Goal: Information Seeking & Learning: Learn about a topic

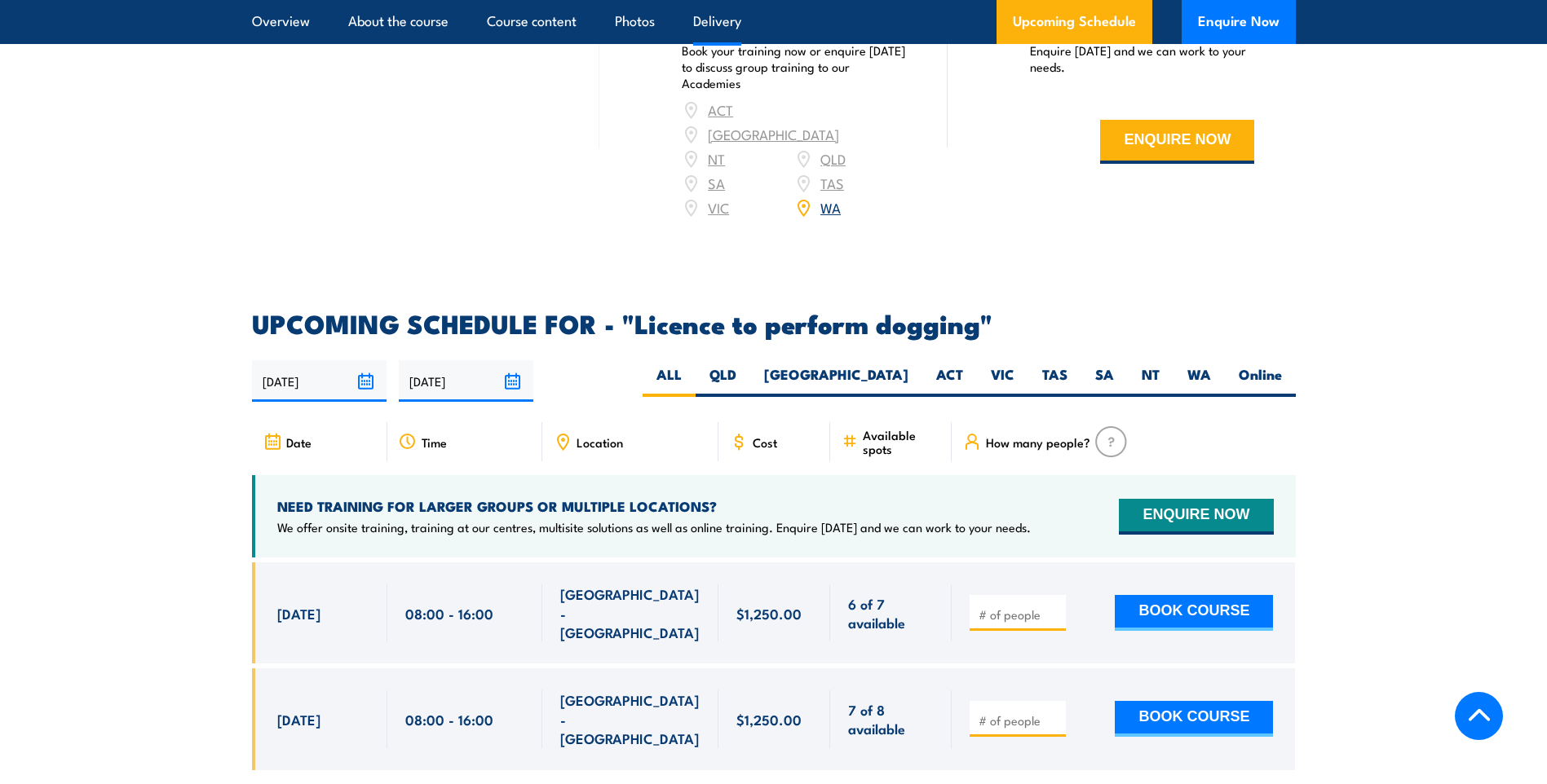
scroll to position [2201, 0]
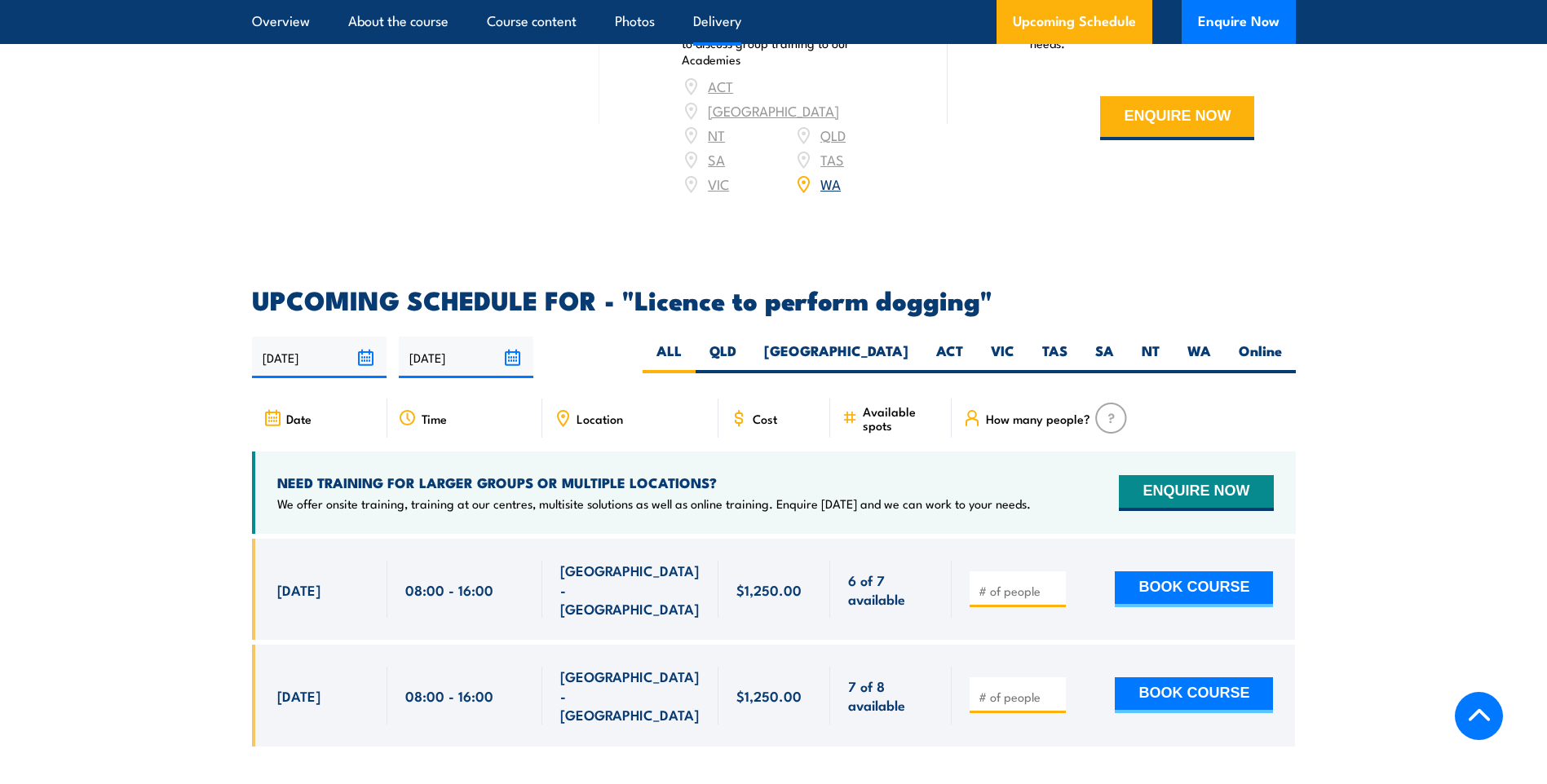
click at [1210, 349] on label "WA" at bounding box center [1199, 357] width 51 height 32
click at [1211, 349] on input "WA" at bounding box center [1216, 347] width 10 height 10
radio input "true"
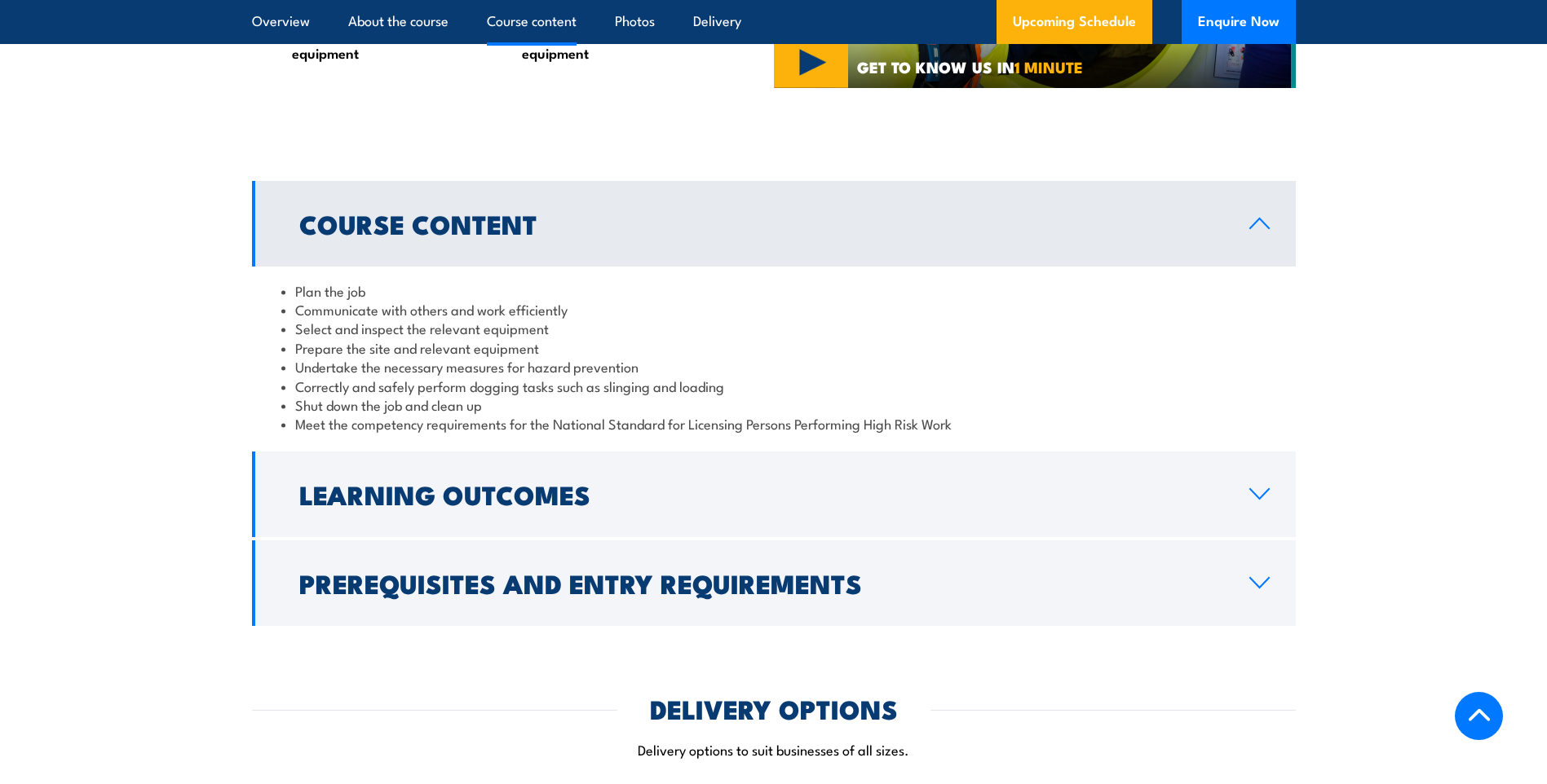
scroll to position [1223, 0]
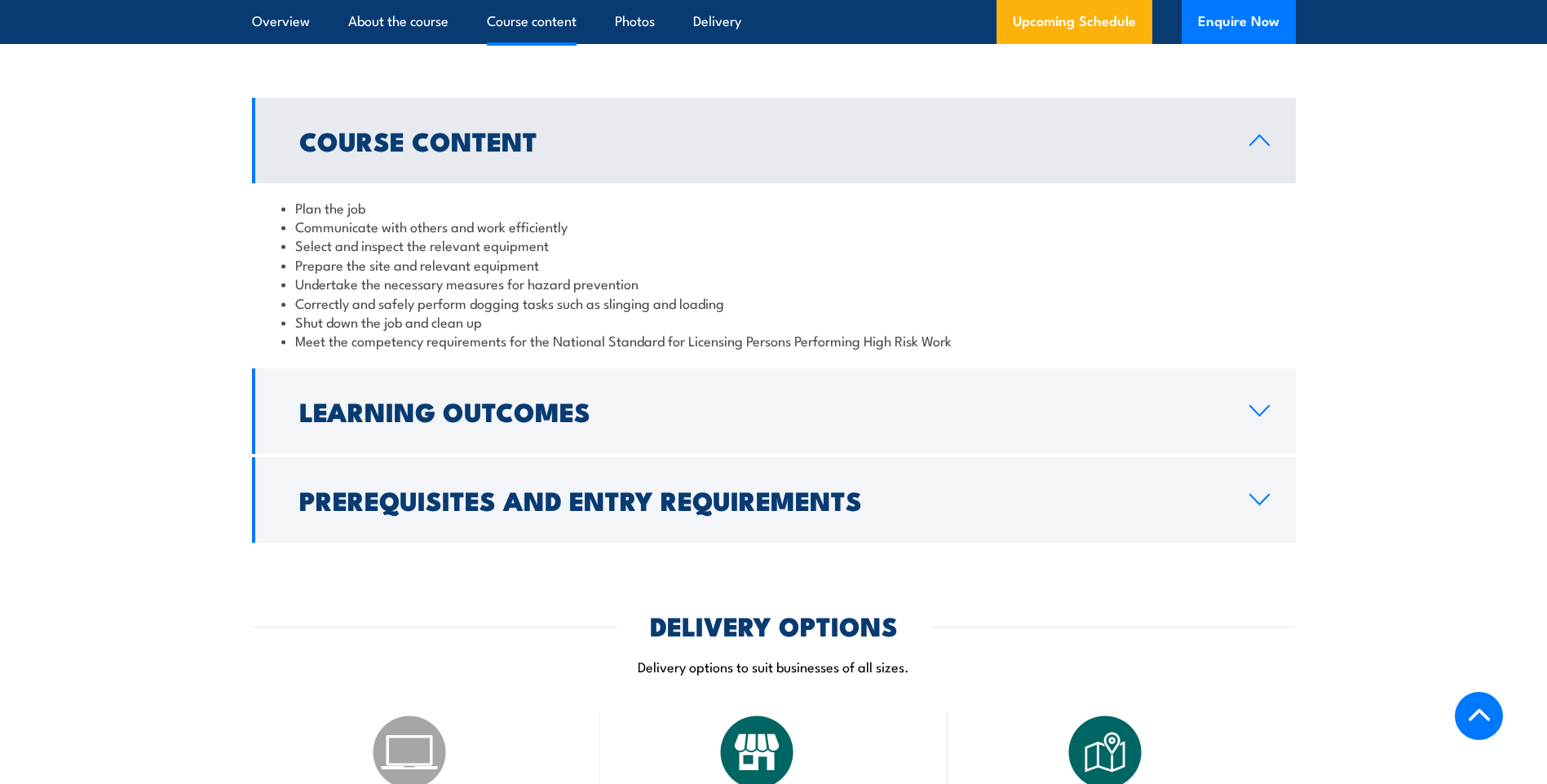
click at [570, 543] on link "Prerequisites and Entry Requirements" at bounding box center [773, 500] width 1044 height 86
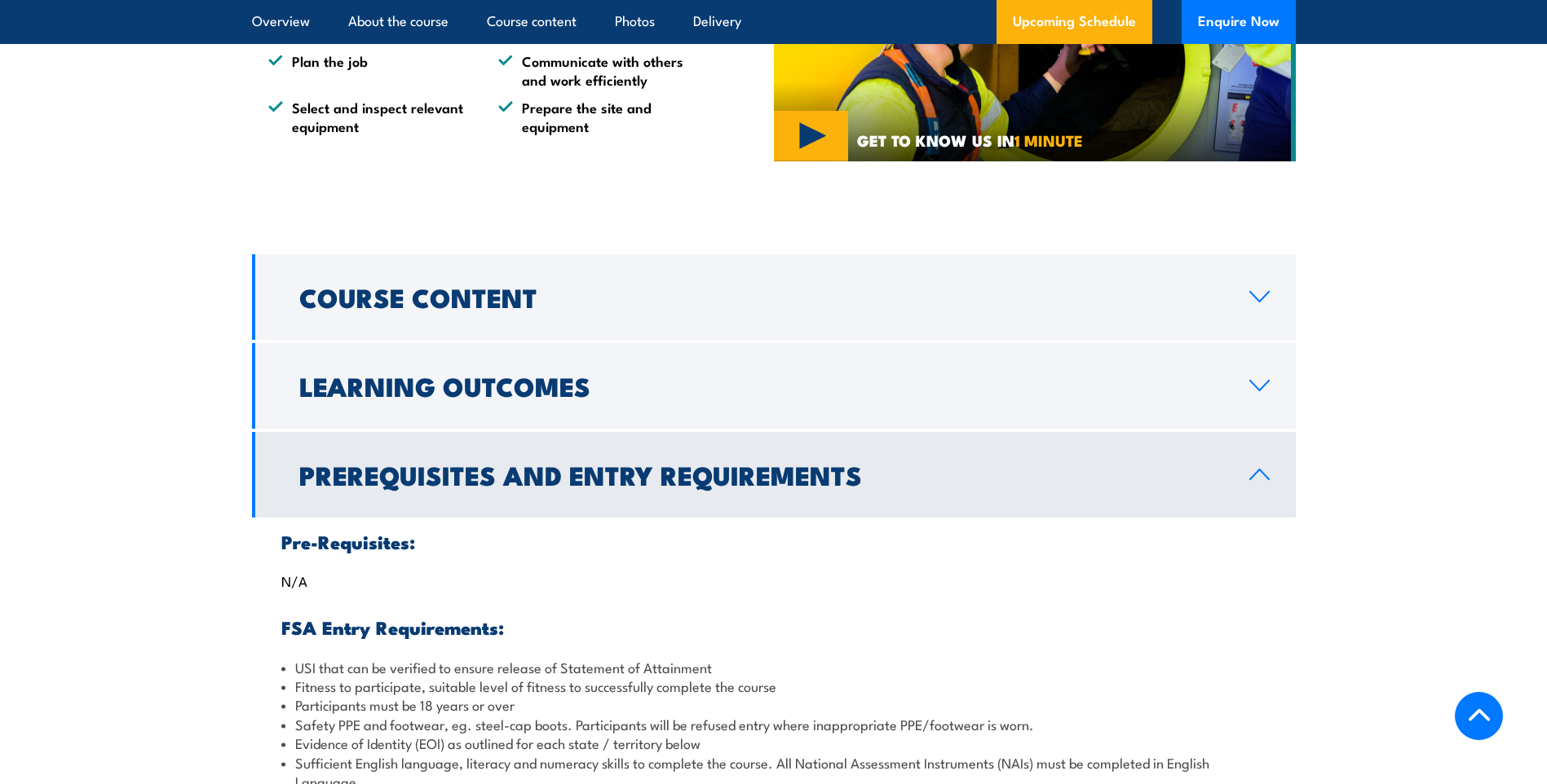
scroll to position [1060, 0]
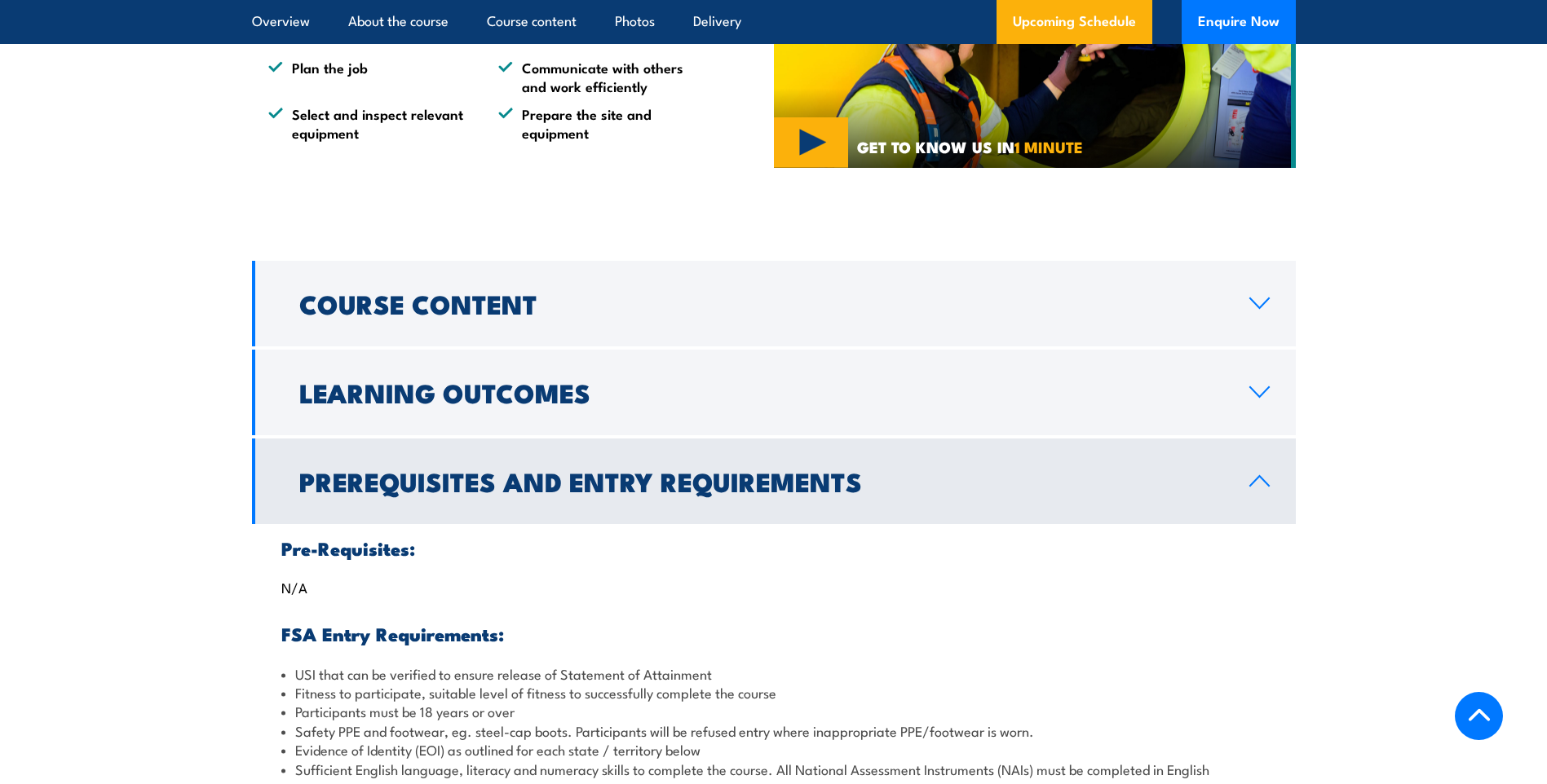
click at [665, 311] on h2 "Course Content" at bounding box center [761, 303] width 924 height 23
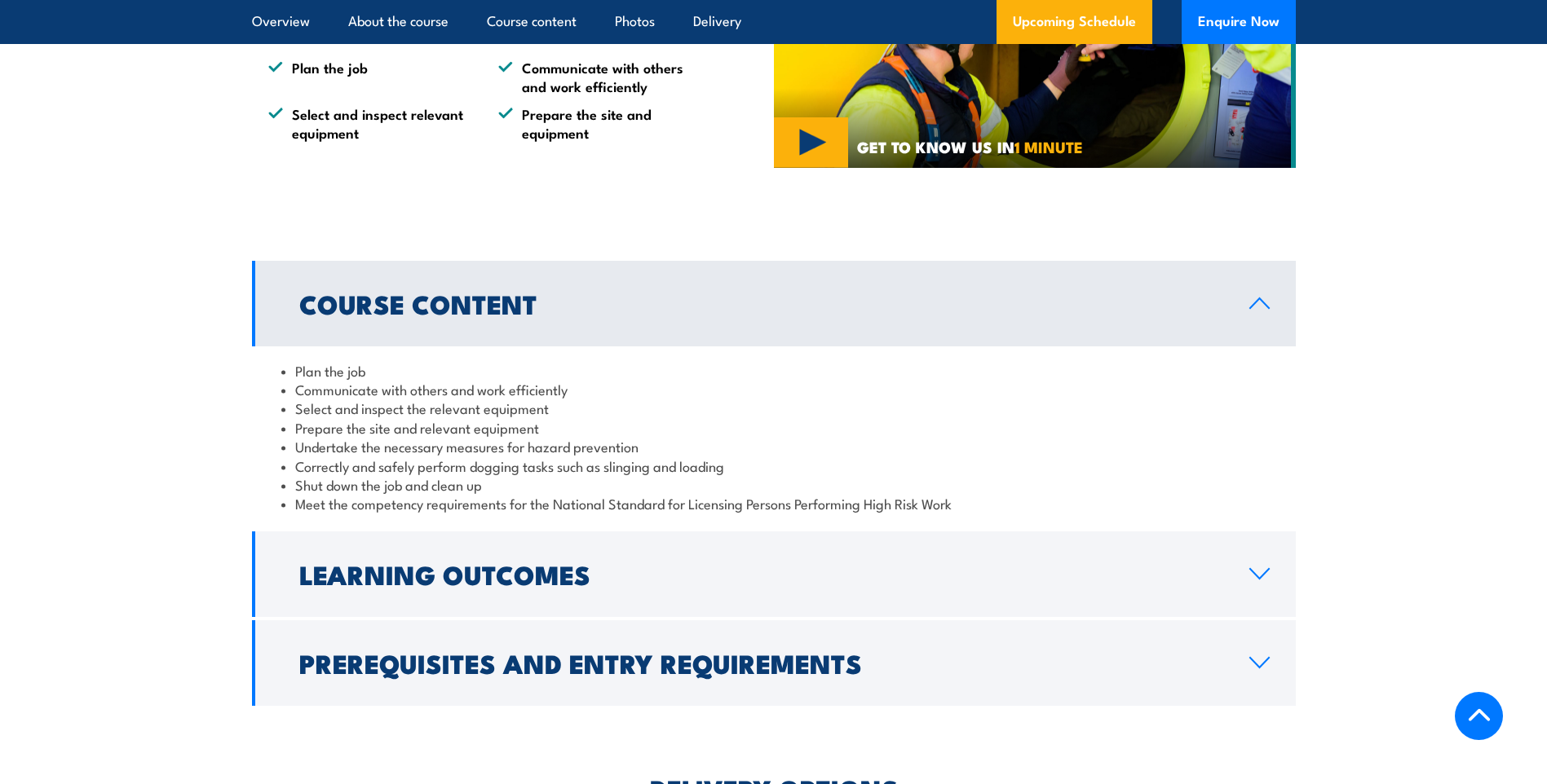
click at [663, 315] on h2 "Course Content" at bounding box center [761, 303] width 924 height 23
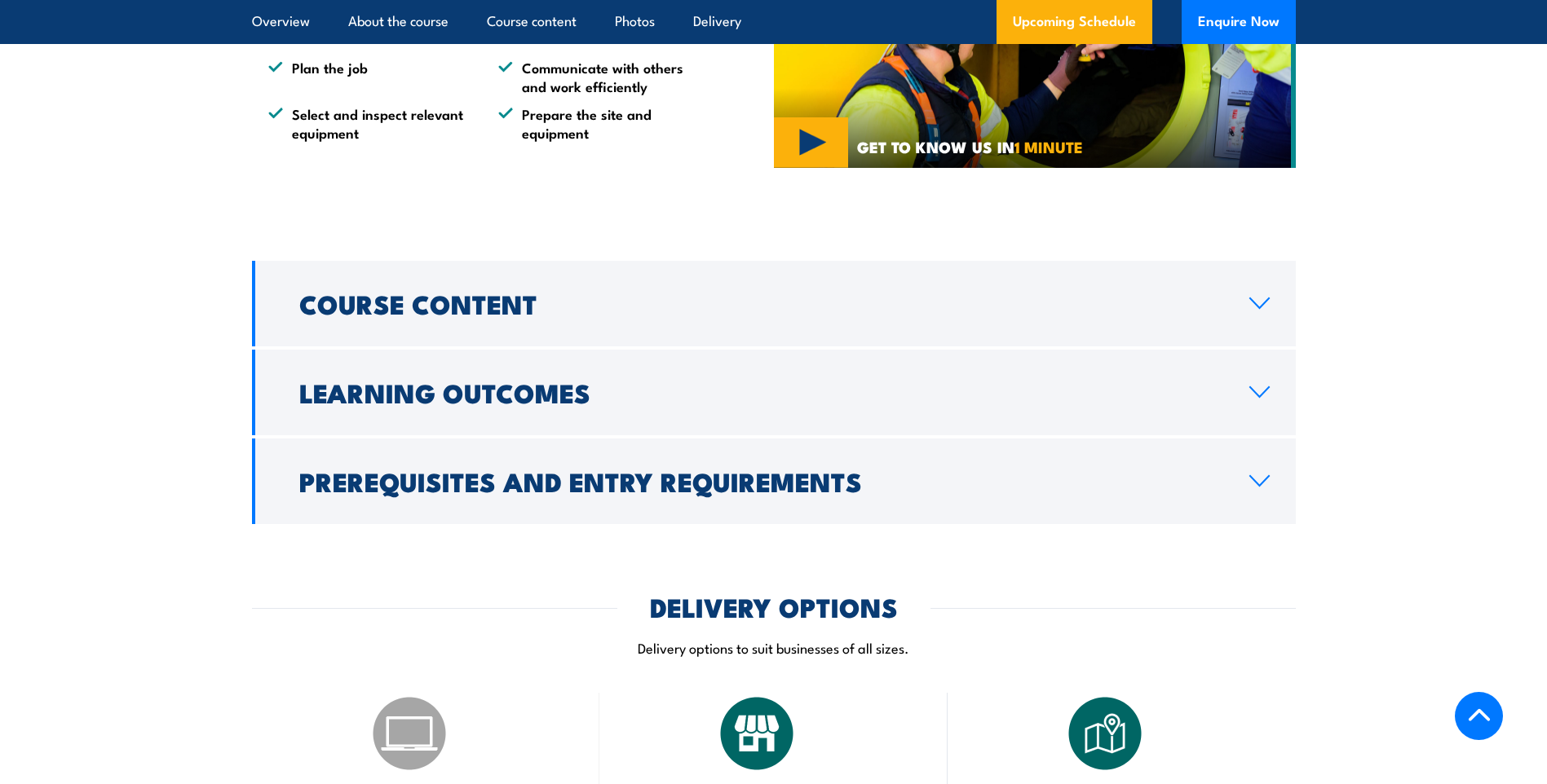
click at [660, 422] on link "Learning Outcomes" at bounding box center [773, 393] width 1044 height 86
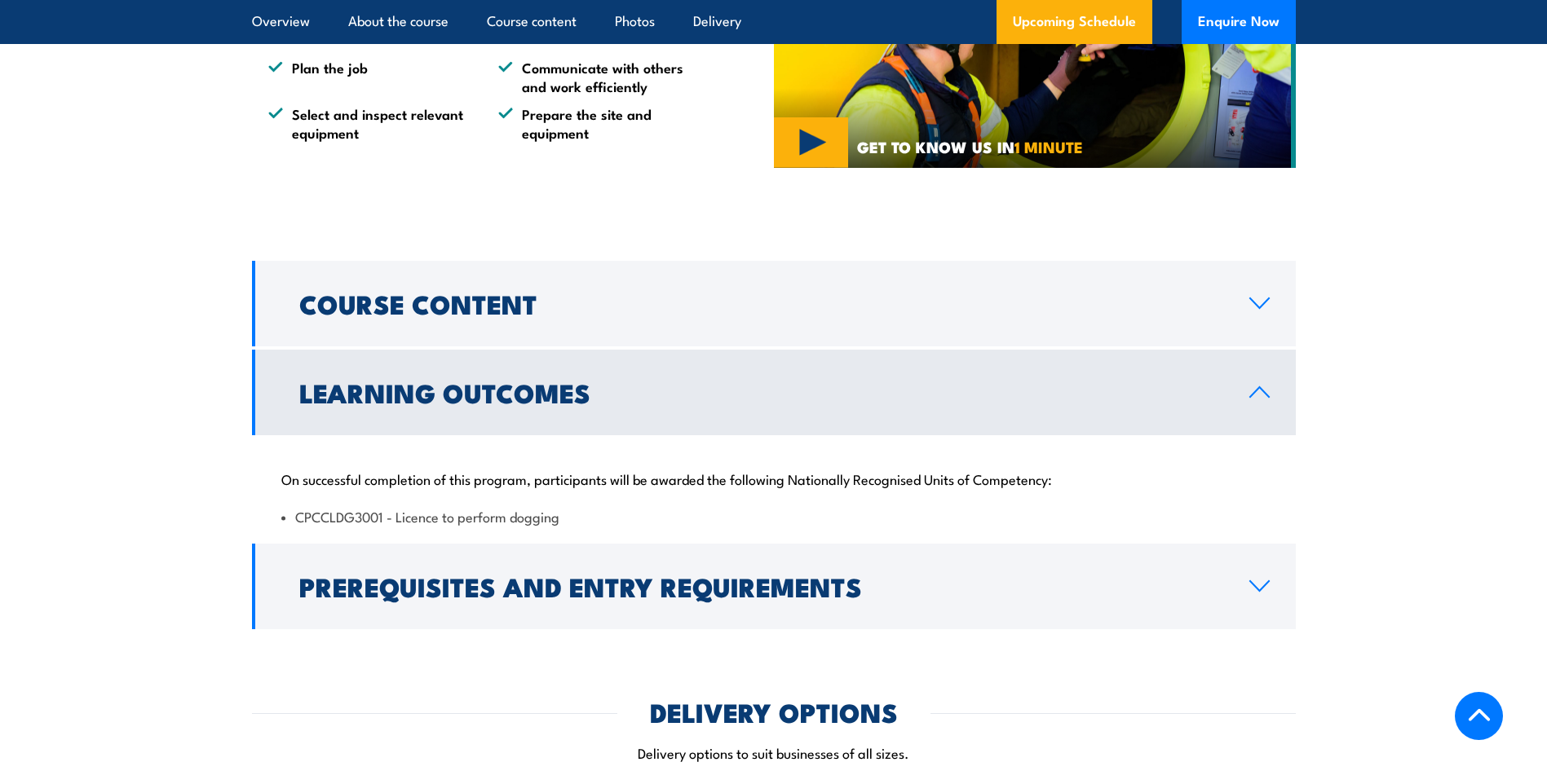
click at [660, 422] on link "Learning Outcomes" at bounding box center [773, 393] width 1044 height 86
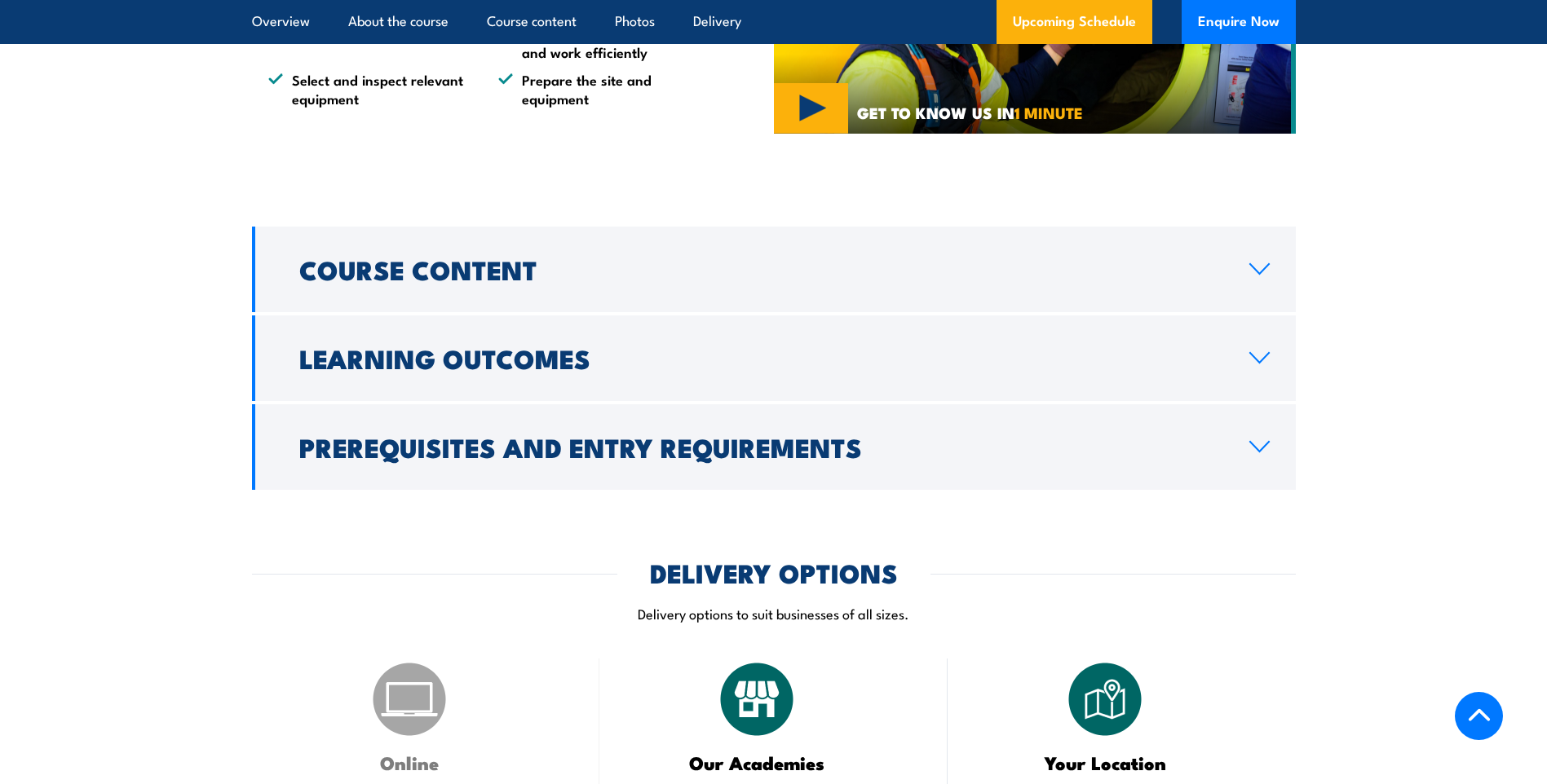
scroll to position [1141, 0]
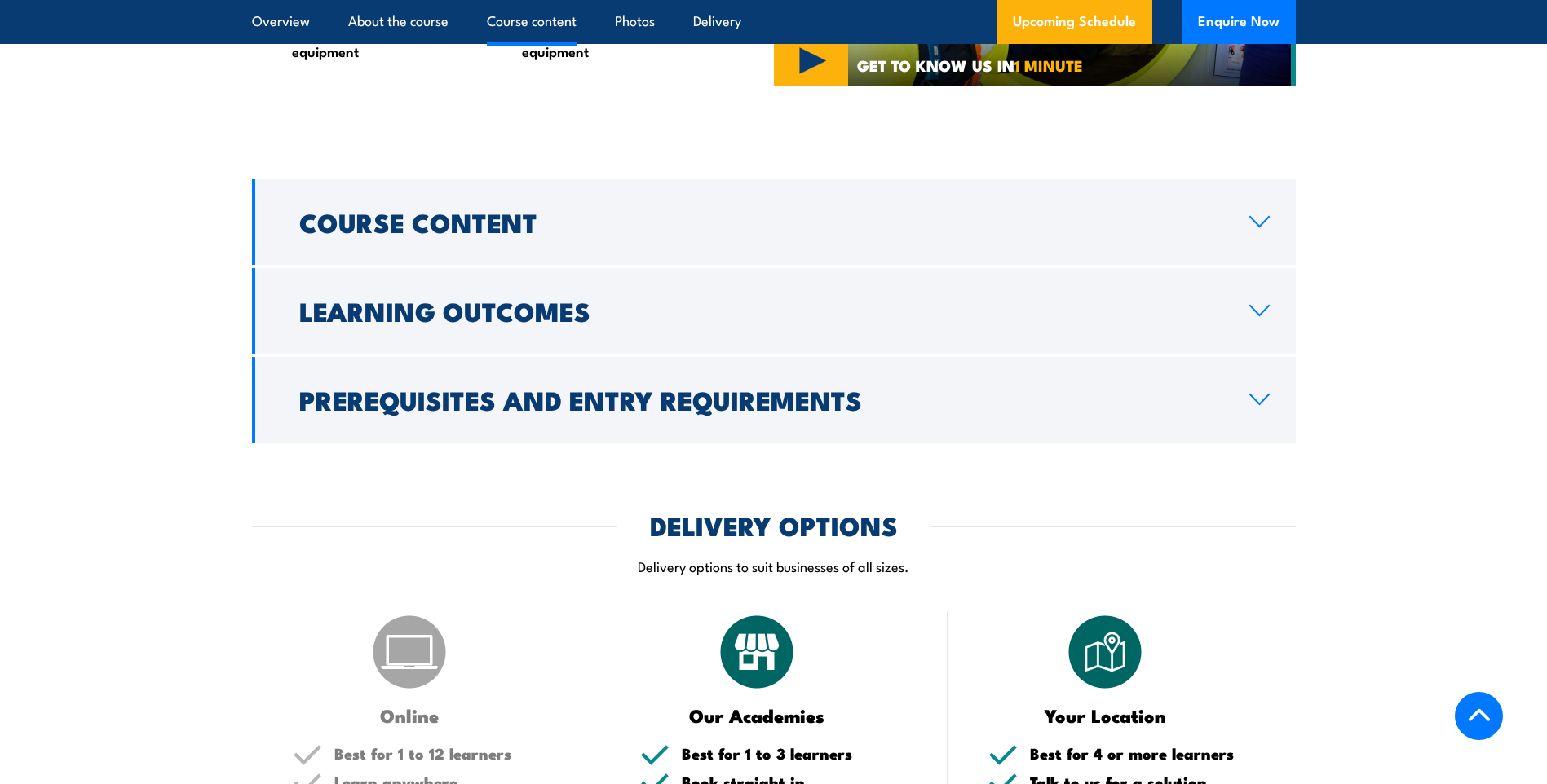
click at [682, 411] on h2 "Prerequisites and Entry Requirements" at bounding box center [761, 399] width 924 height 23
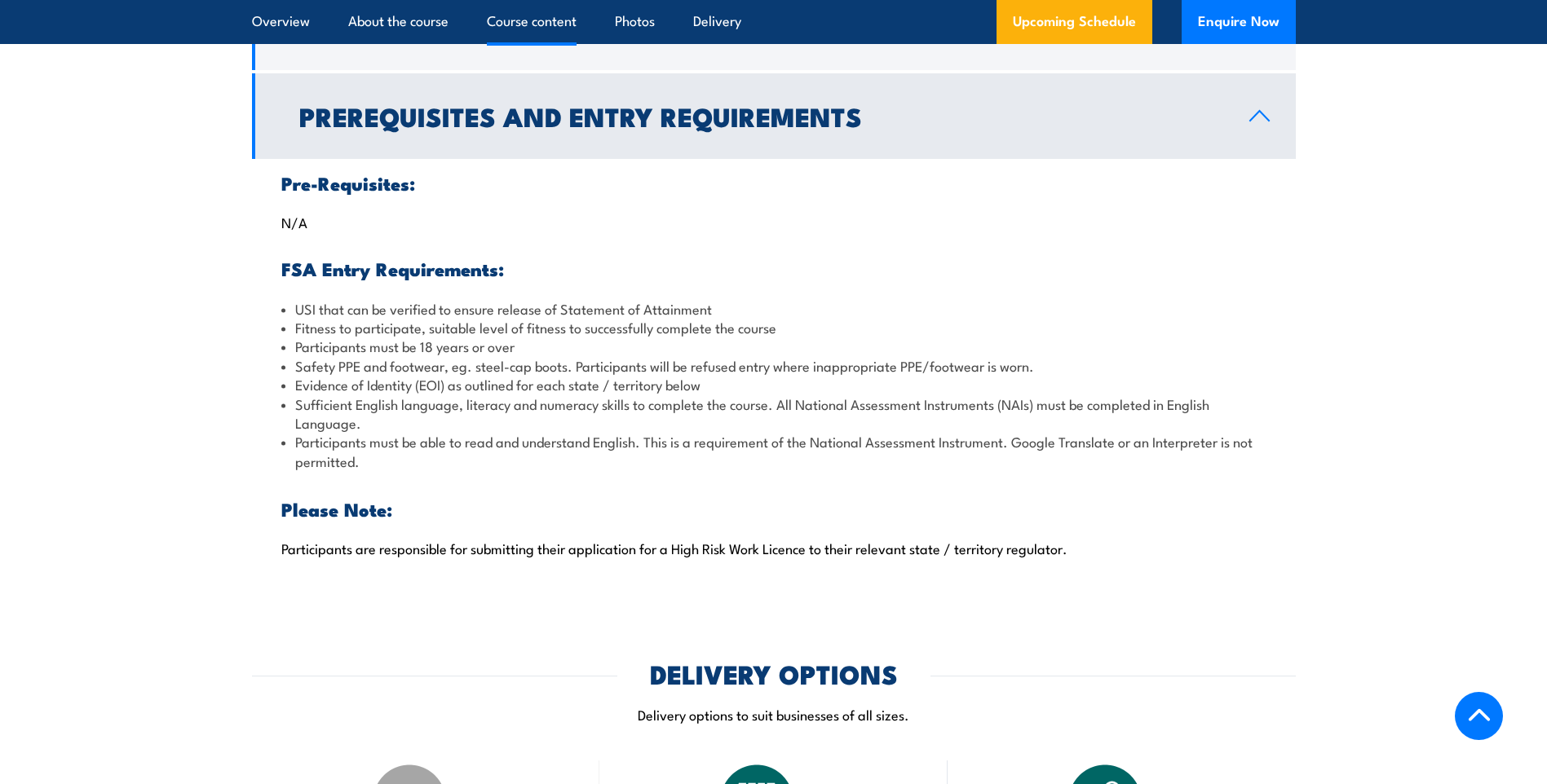
scroll to position [1467, 0]
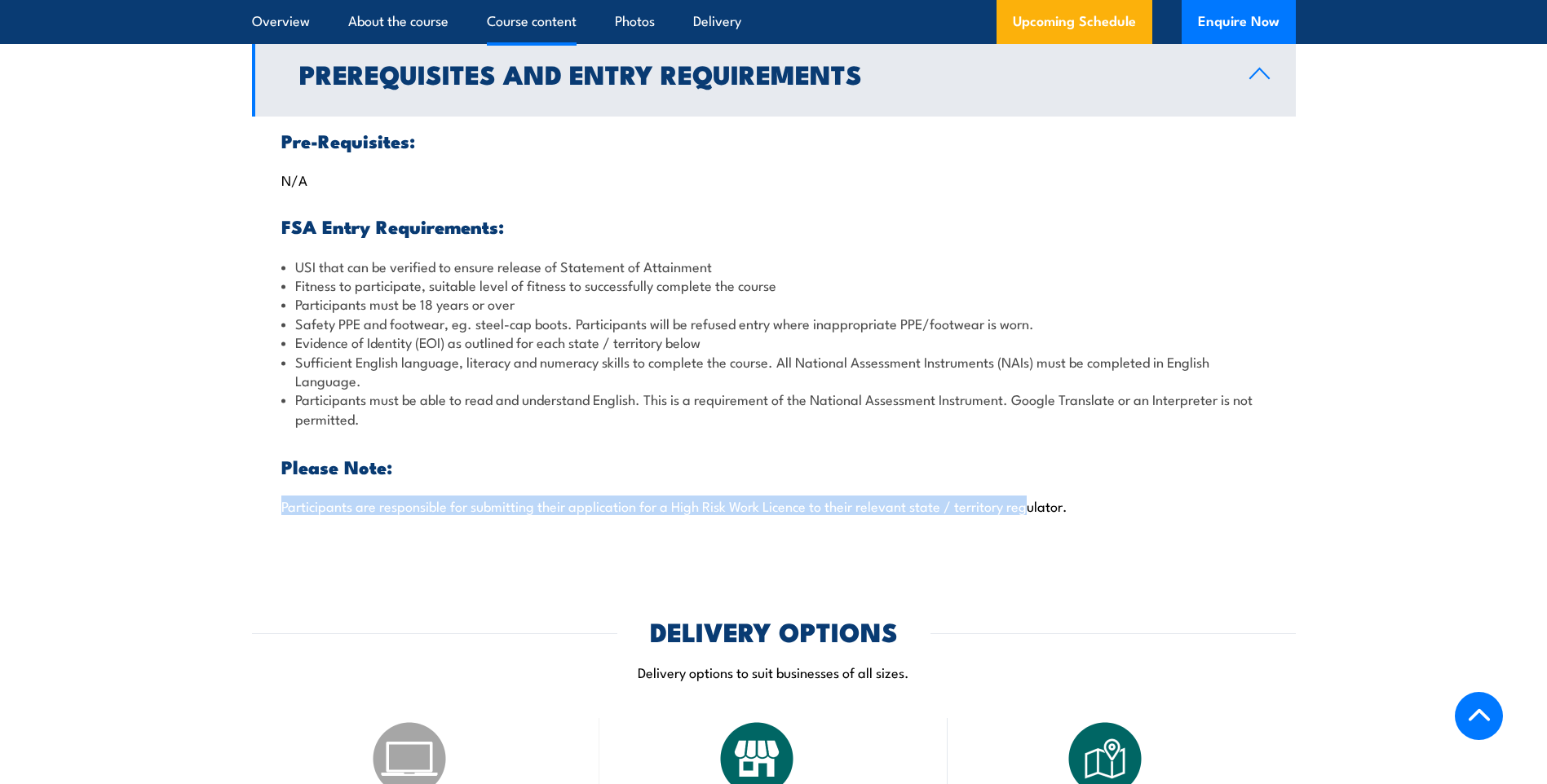
drag, startPoint x: 271, startPoint y: 523, endPoint x: 1037, endPoint y: 543, distance: 766.3
click at [1036, 543] on div "Pre-Requisites: N/A FSA Entry Requirements: USI that can be verified to ensure …" at bounding box center [773, 333] width 1044 height 433
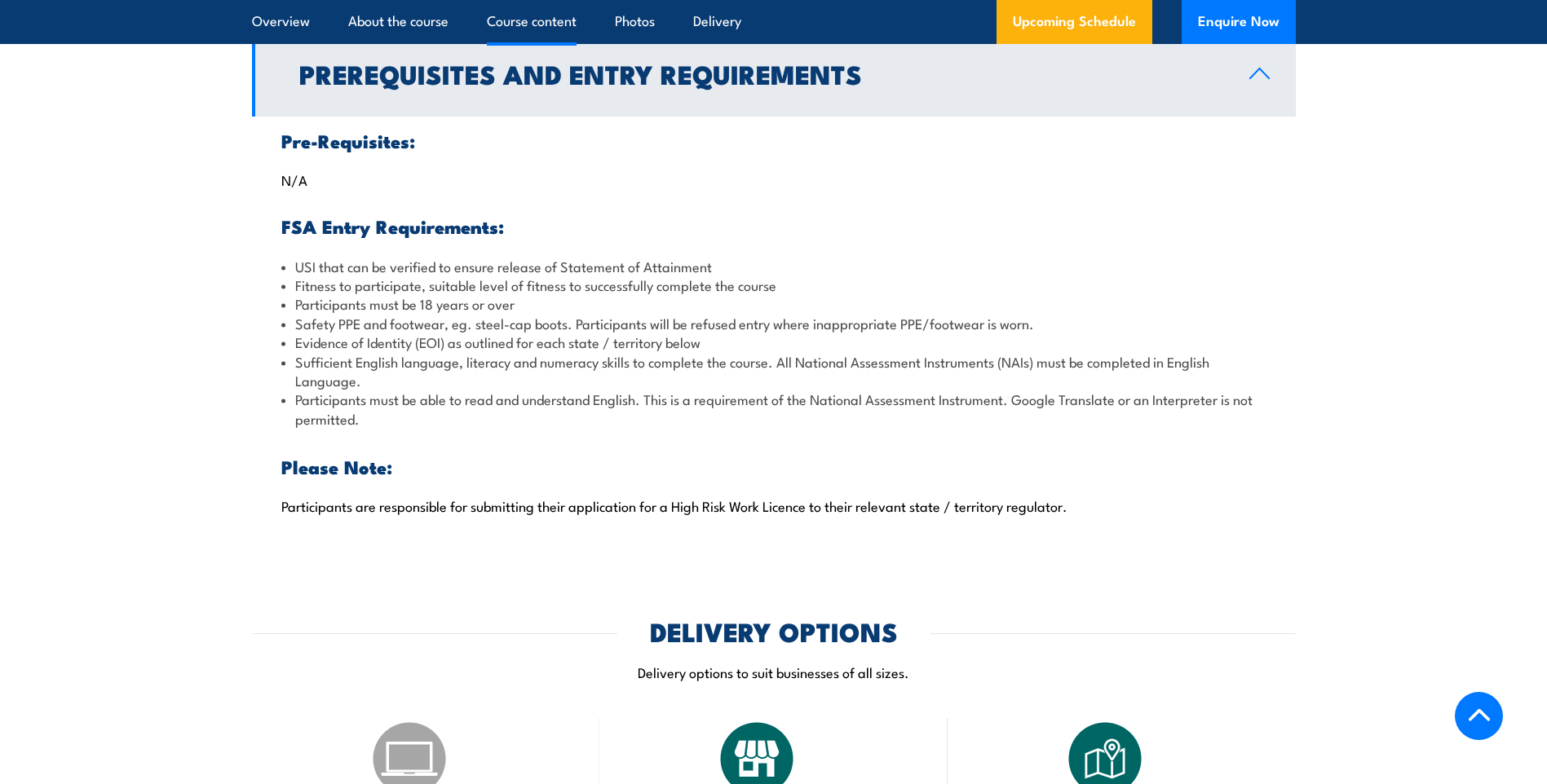
drag, startPoint x: 1037, startPoint y: 543, endPoint x: 1095, endPoint y: 588, distance: 73.4
click at [1095, 588] on div "COURSES > High Risk Work Licence Training Licence to Perform Dogging TRAINING T…" at bounding box center [773, 781] width 1547 height 4498
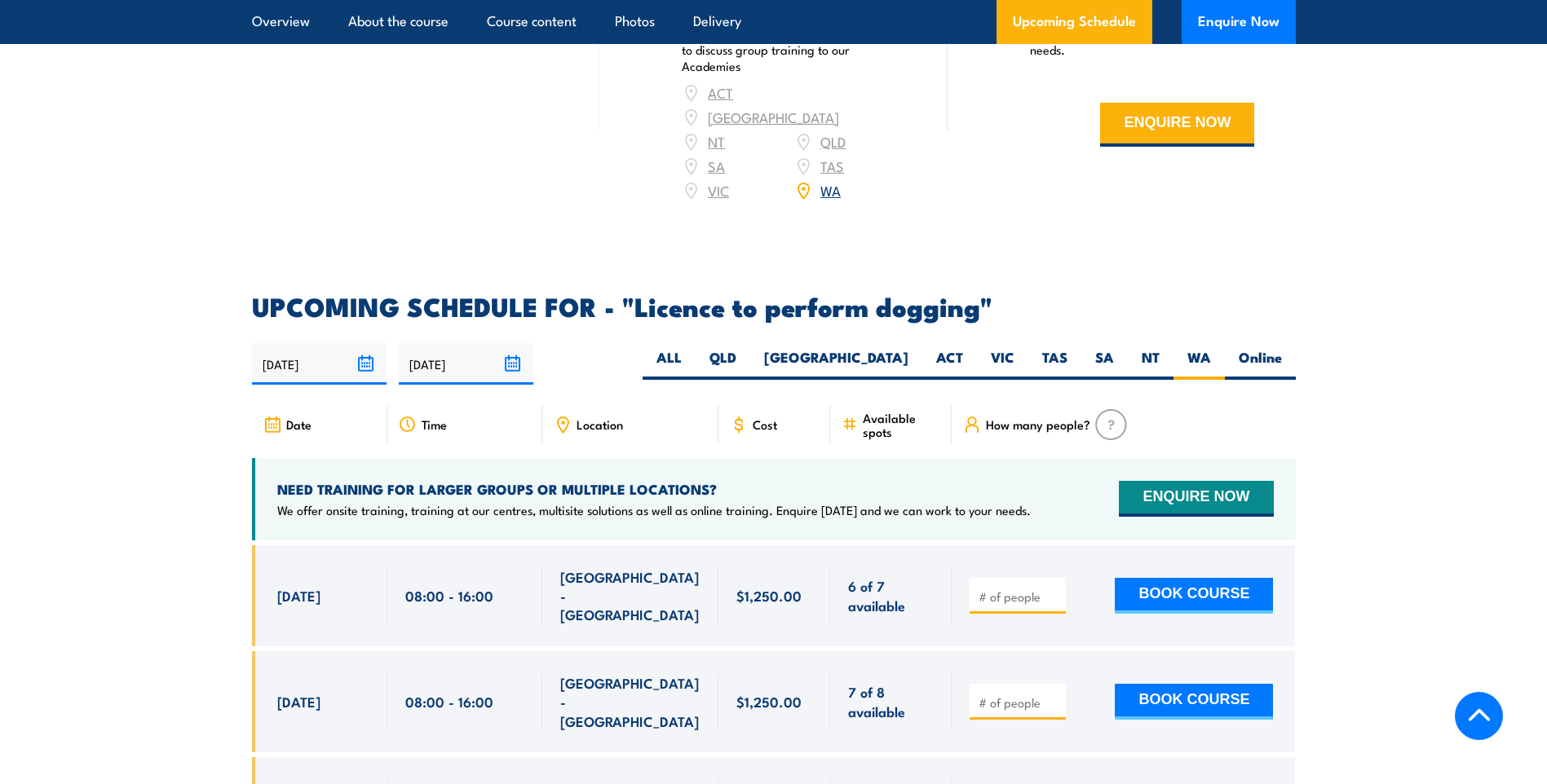
scroll to position [2527, 0]
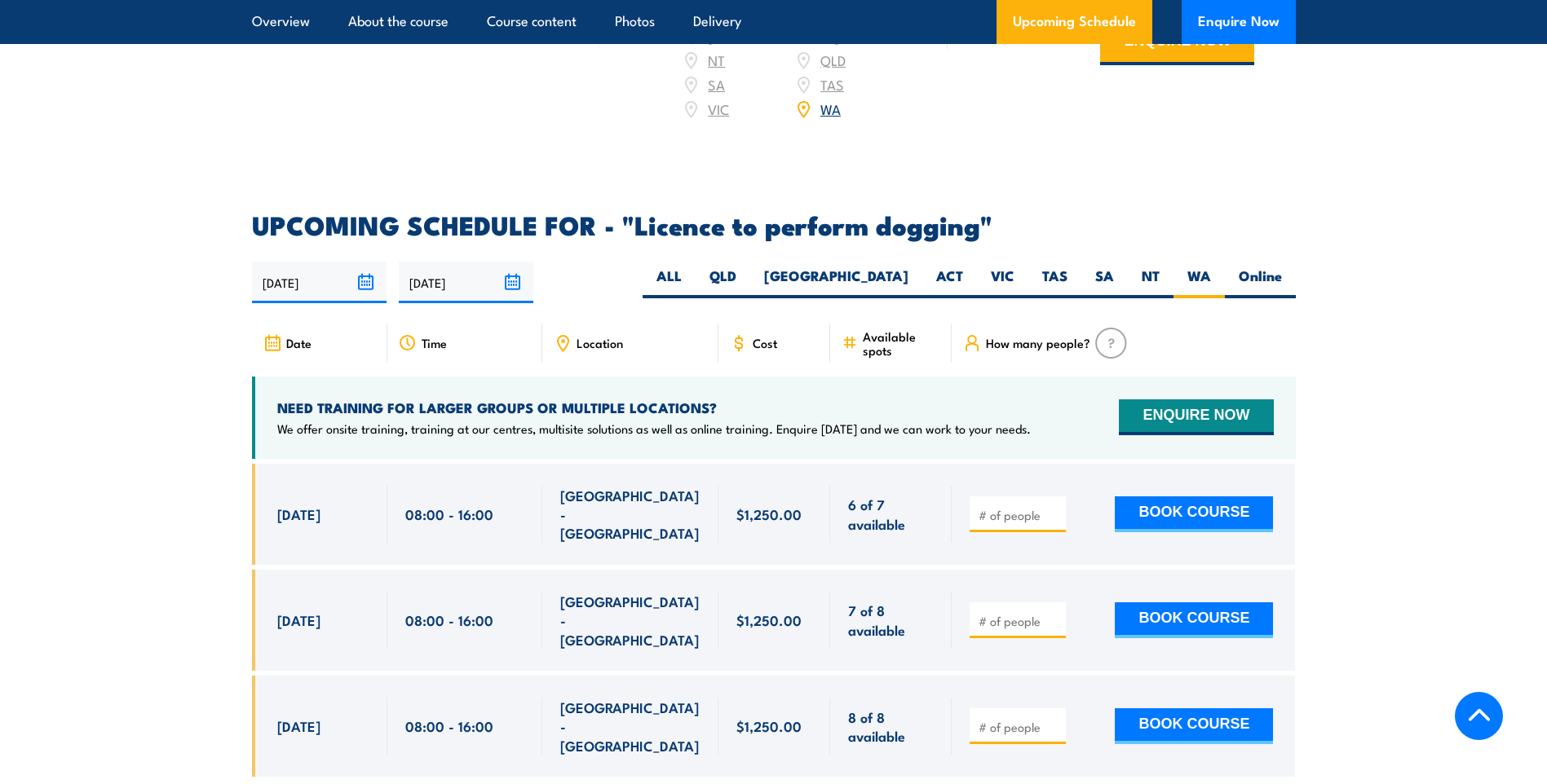
click at [750, 270] on label "QLD" at bounding box center [723, 282] width 55 height 32
click at [747, 270] on input "QLD" at bounding box center [741, 271] width 10 height 10
radio input "true"
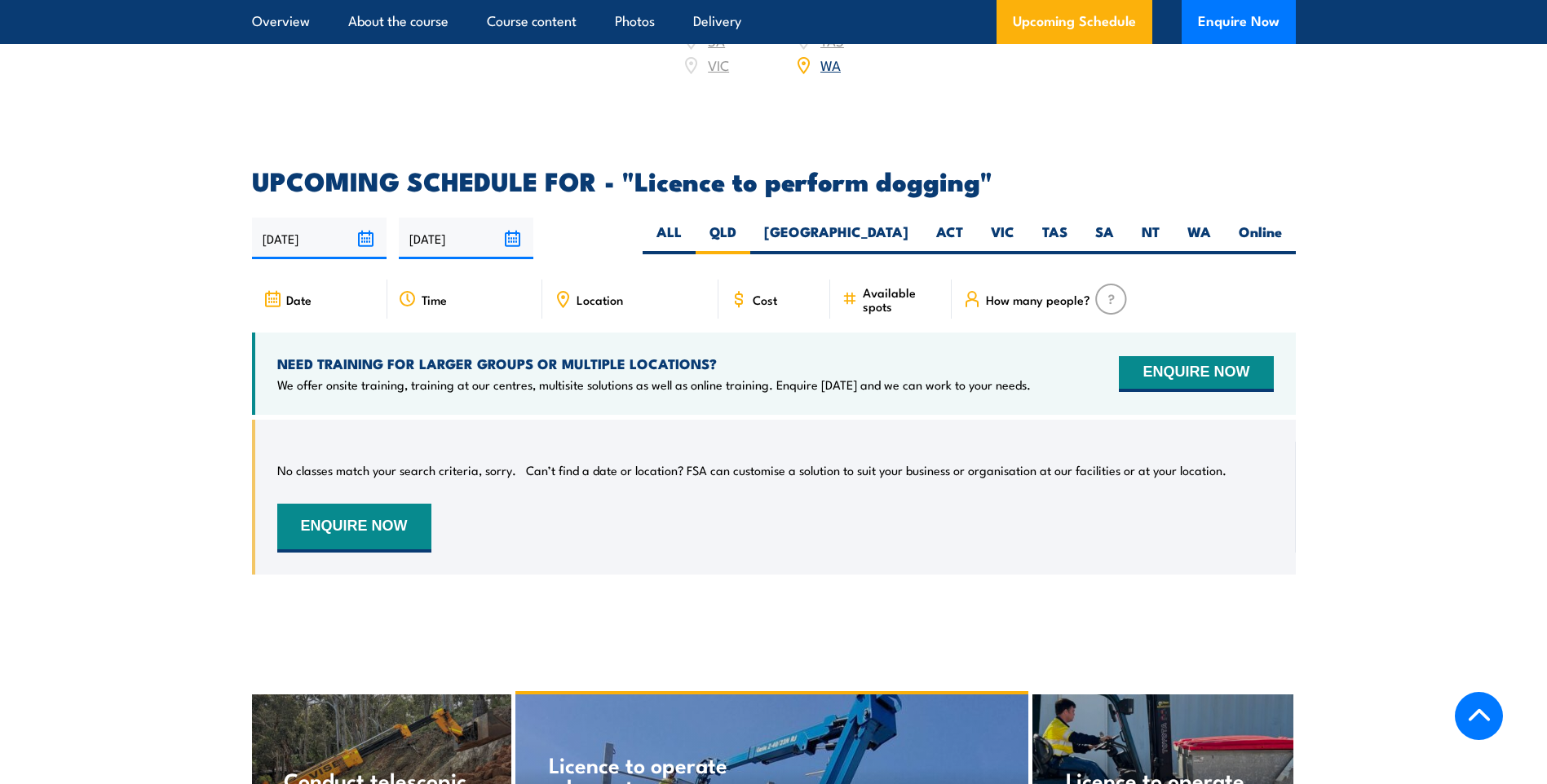
scroll to position [2319, 0]
click at [884, 223] on label "[GEOGRAPHIC_DATA]" at bounding box center [836, 239] width 172 height 32
click at [908, 223] on input "[GEOGRAPHIC_DATA]" at bounding box center [913, 229] width 10 height 10
radio input "true"
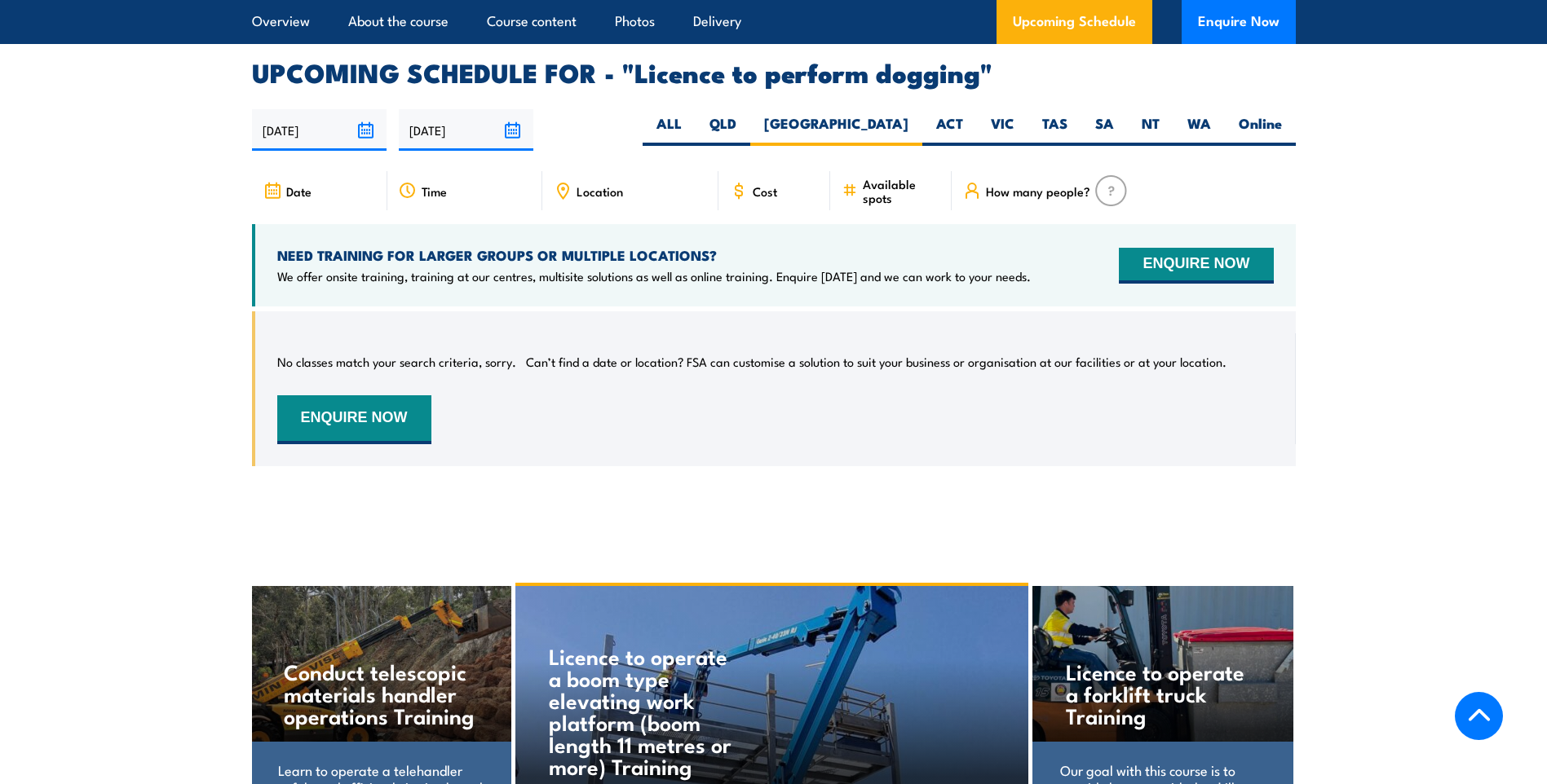
scroll to position [2401, 0]
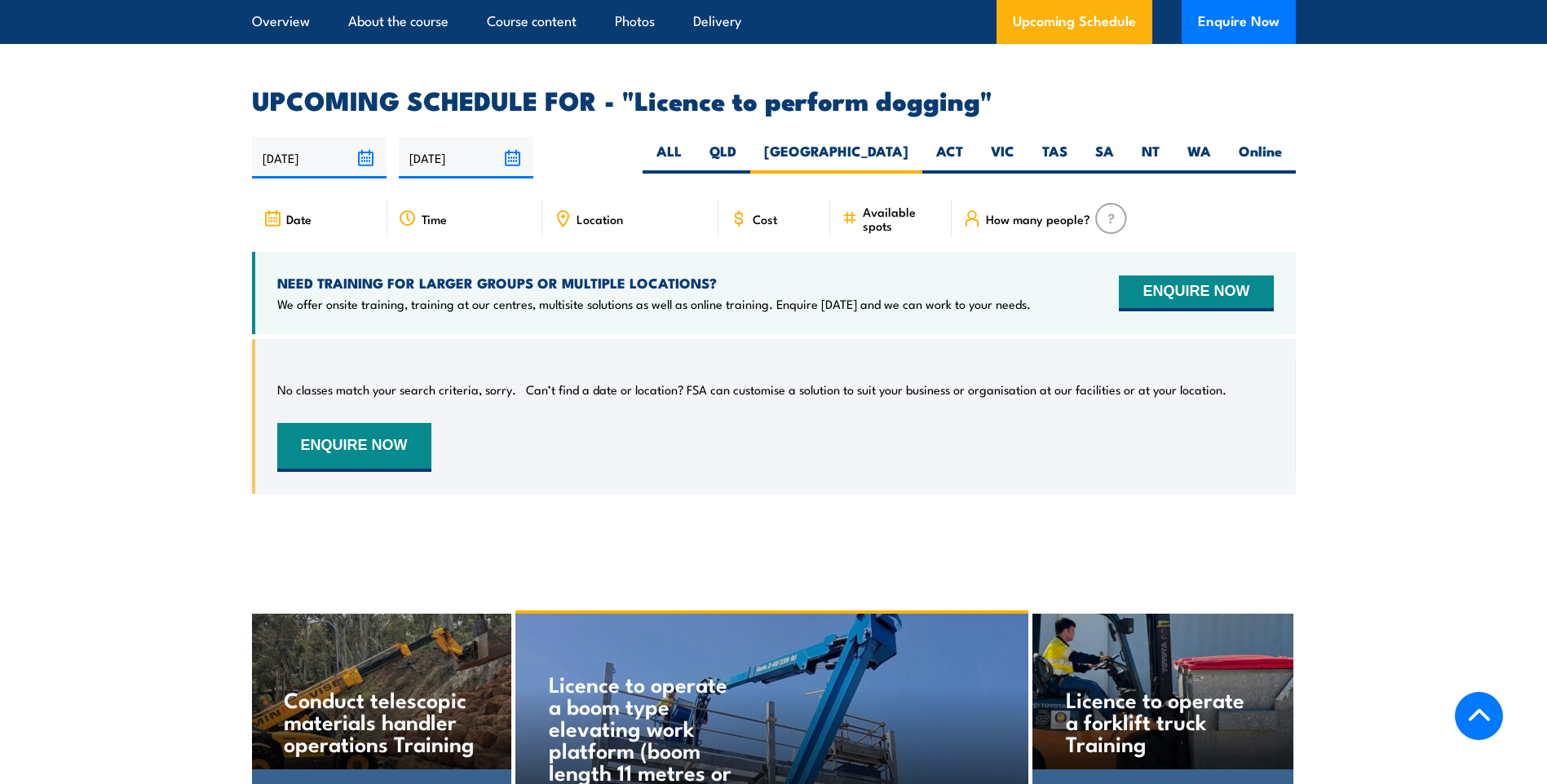
click at [936, 152] on label "ACT" at bounding box center [949, 157] width 55 height 32
click at [963, 152] on input "ACT" at bounding box center [968, 147] width 10 height 10
radio input "true"
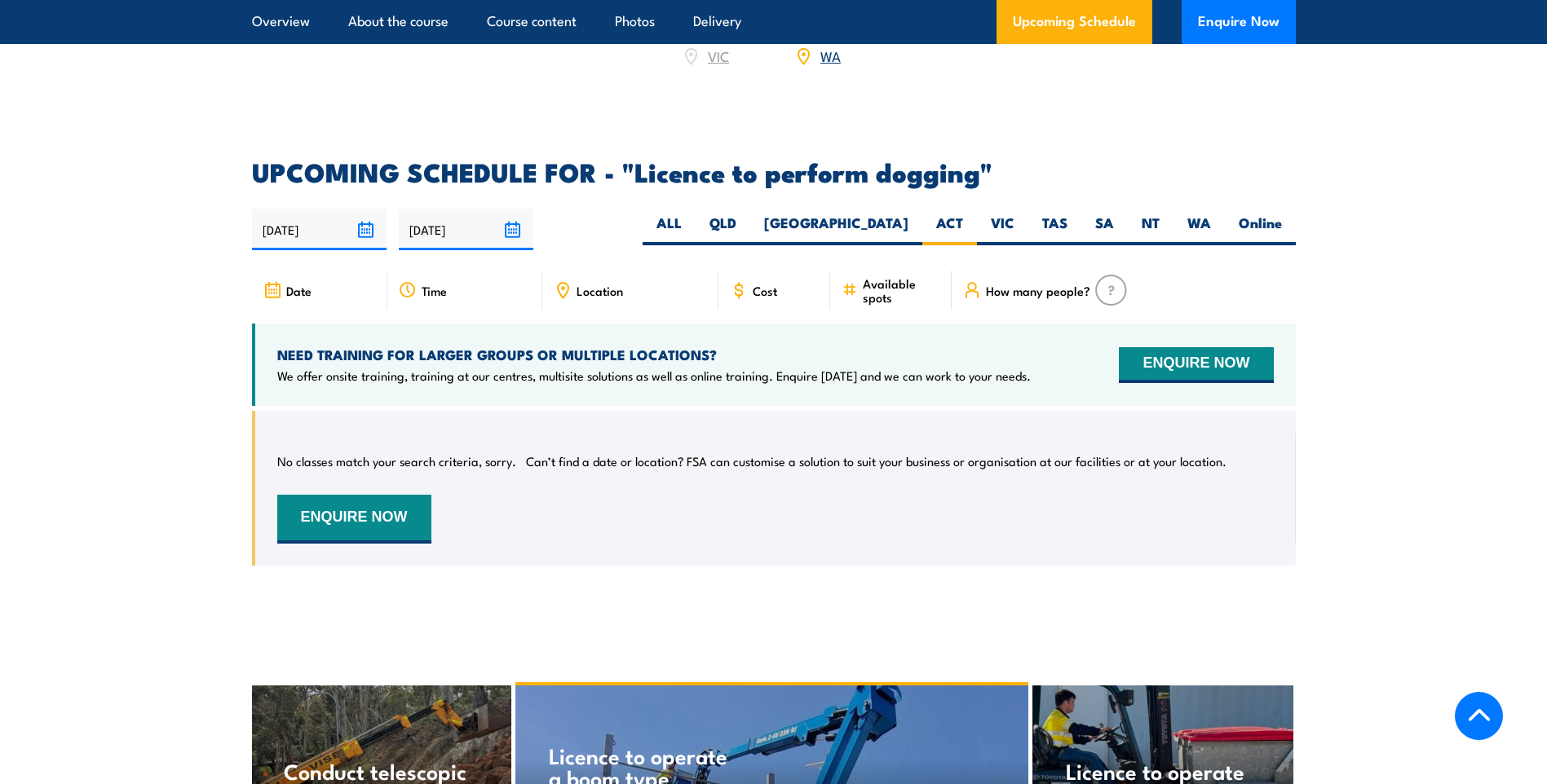
scroll to position [2319, 0]
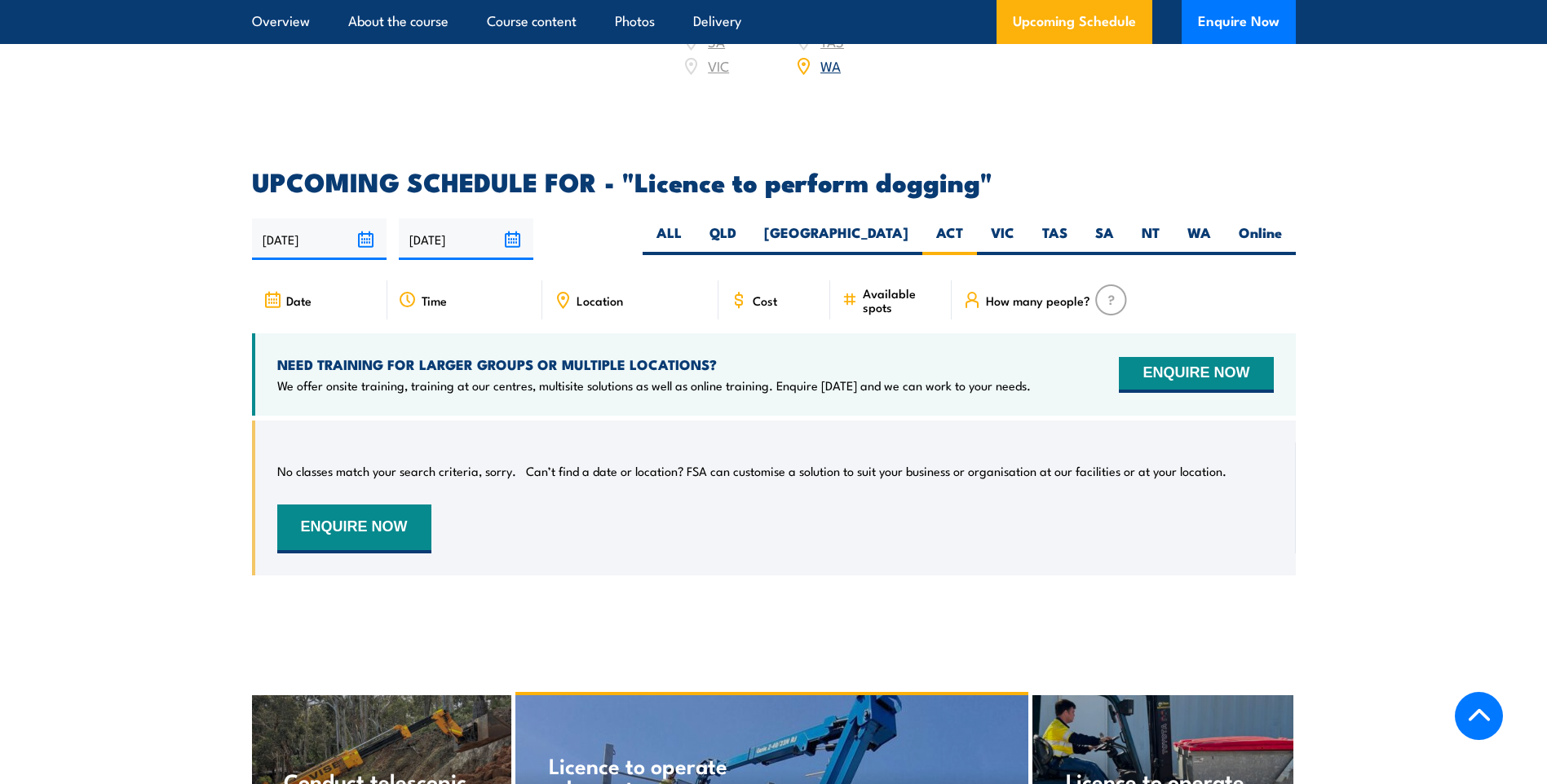
click at [695, 230] on label "ALL" at bounding box center [669, 239] width 53 height 32
click at [693, 230] on input "ALL" at bounding box center [687, 229] width 10 height 10
radio input "true"
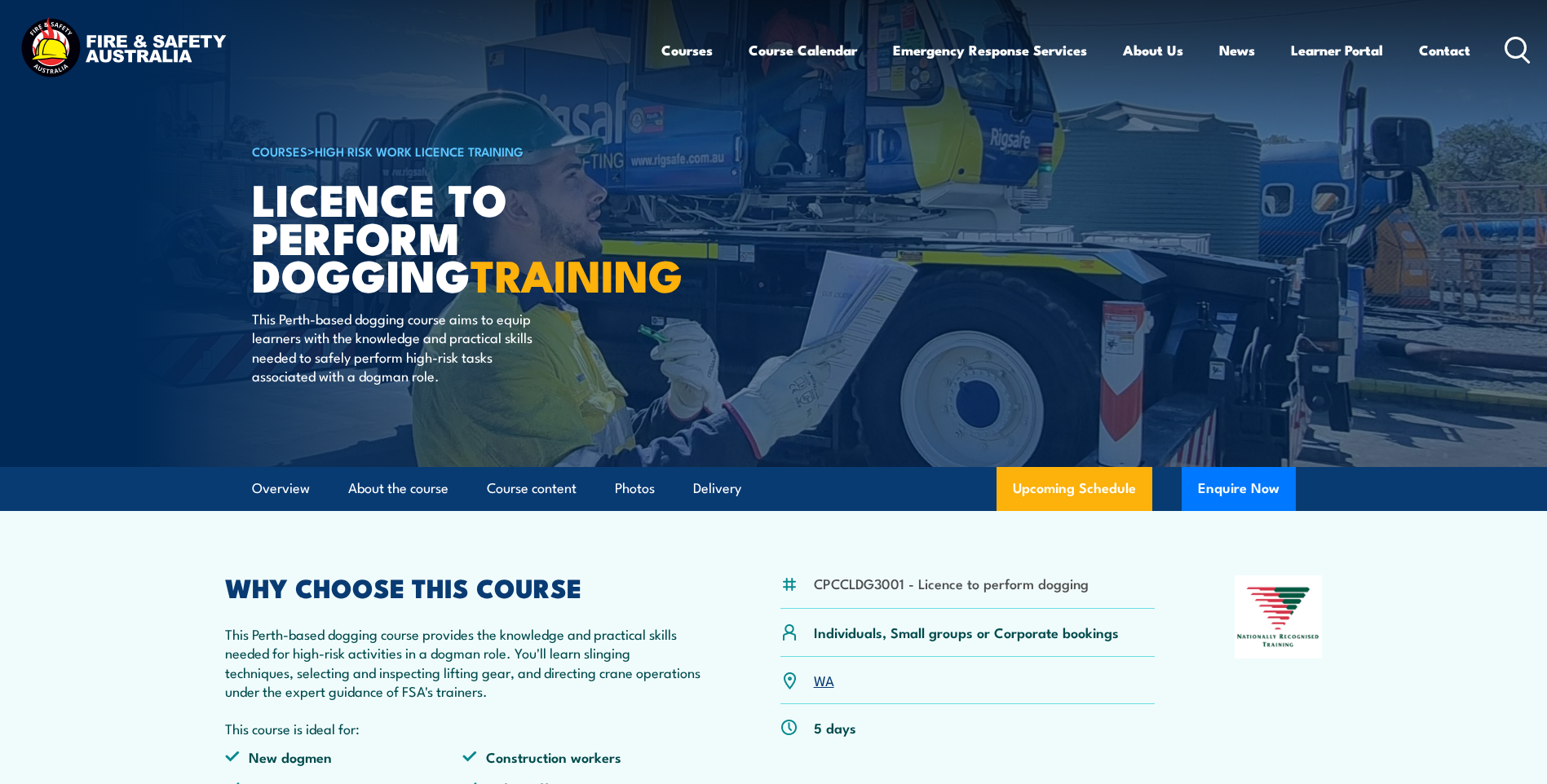
click at [671, 50] on link "Courses" at bounding box center [687, 50] width 51 height 43
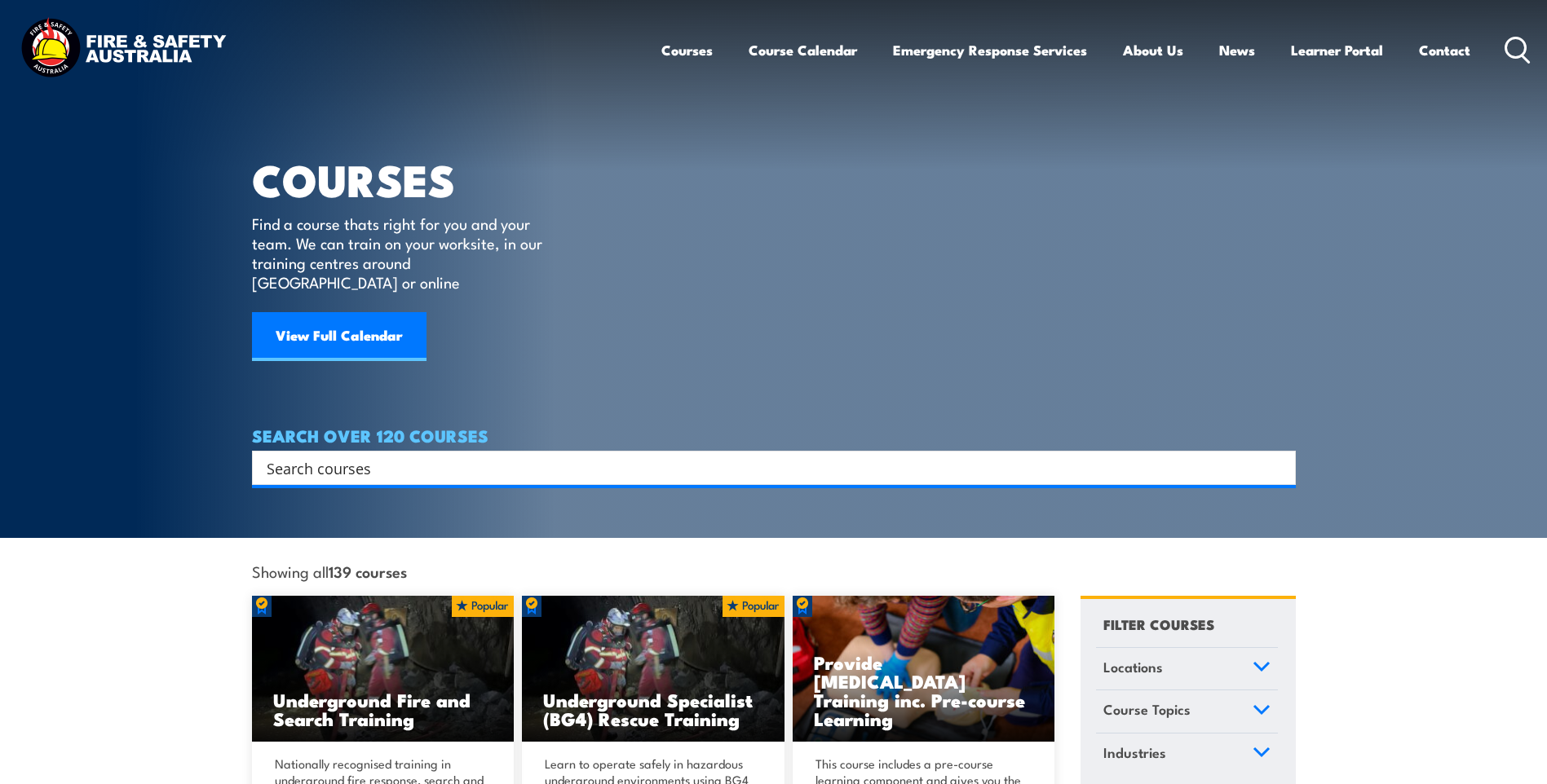
click at [357, 321] on link "View Full Calendar" at bounding box center [339, 336] width 175 height 49
click at [287, 321] on link "View Full Calendar" at bounding box center [339, 336] width 175 height 49
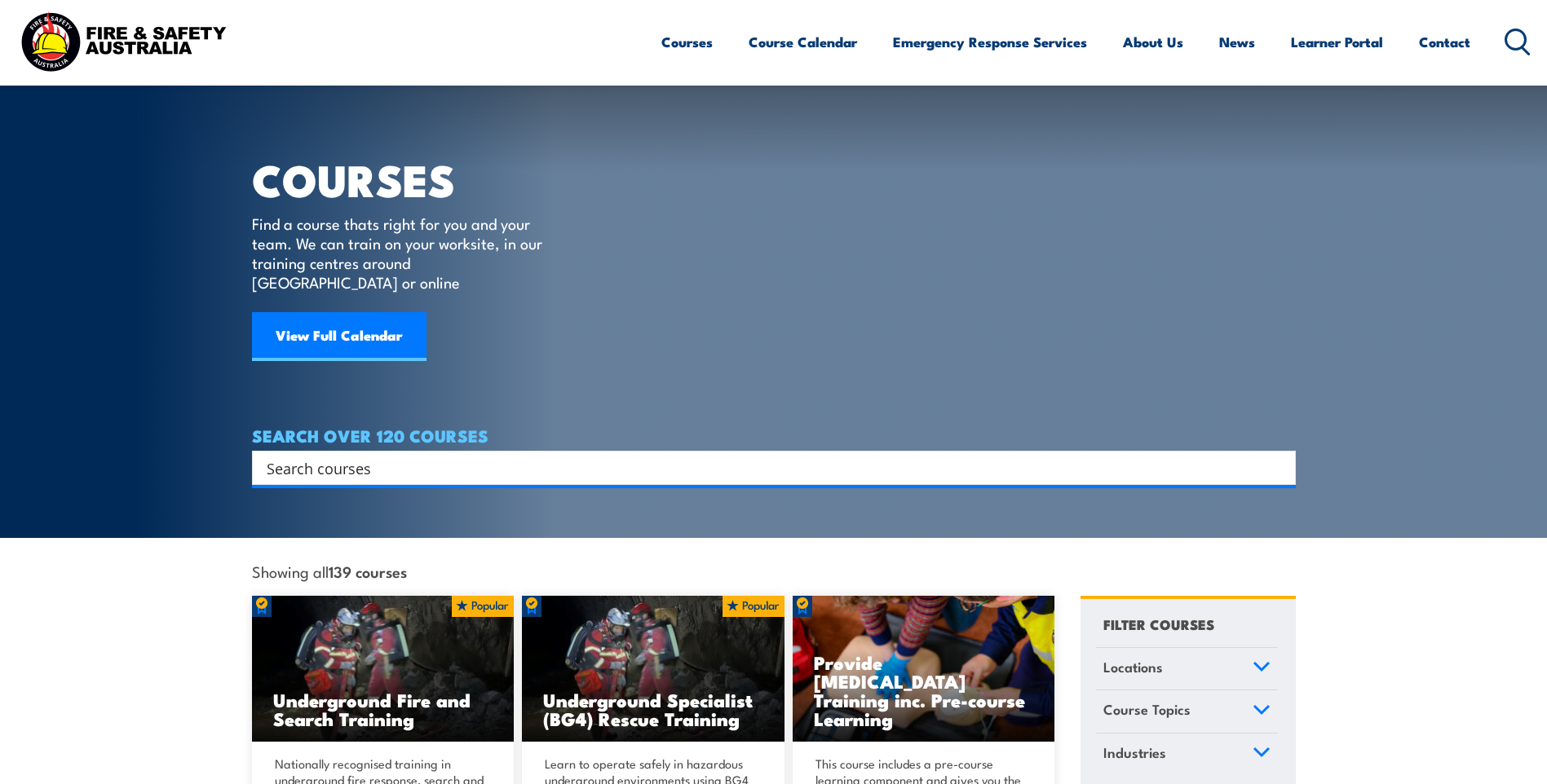
scroll to position [132, 0]
